Goal: Task Accomplishment & Management: Use online tool/utility

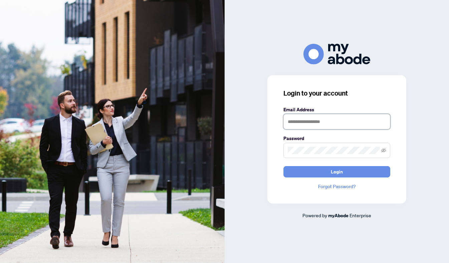
click at [311, 118] on input "text" at bounding box center [336, 121] width 107 height 15
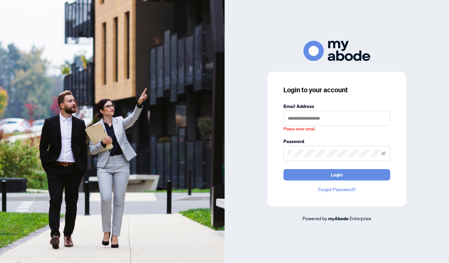
click at [414, 74] on div "Login to your account Email Address Please enter email Password Login Forgot Pa…" at bounding box center [337, 131] width 225 height 181
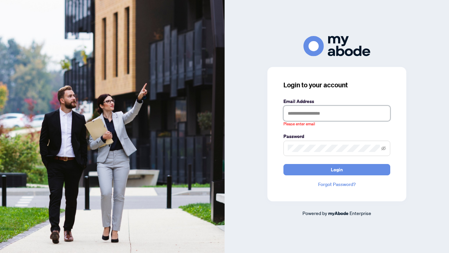
click at [302, 113] on input "text" at bounding box center [336, 113] width 107 height 15
type input "**********"
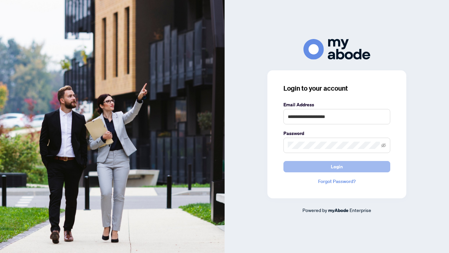
click at [333, 167] on span "Login" at bounding box center [337, 167] width 12 height 11
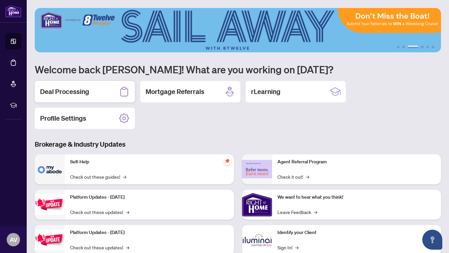
click at [69, 96] on div "Deal Processing" at bounding box center [85, 91] width 100 height 21
